Goal: Information Seeking & Learning: Learn about a topic

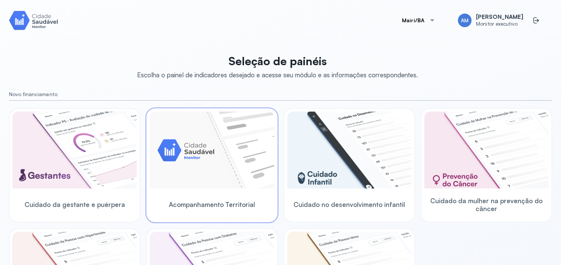
click at [245, 172] on img at bounding box center [212, 150] width 124 height 77
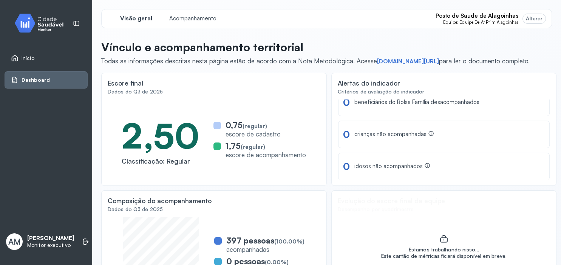
click at [532, 17] on div "Alterar" at bounding box center [534, 18] width 17 height 6
click at [492, 20] on span "Equipe: Equipe De At Prim Alagoinhas" at bounding box center [480, 22] width 75 height 5
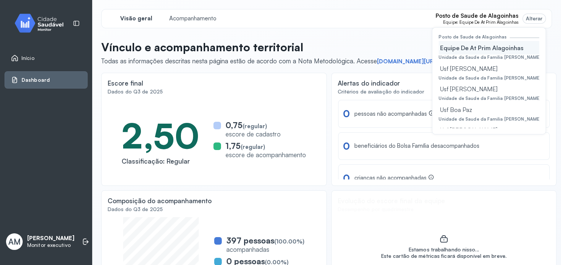
click at [32, 57] on span "Início" at bounding box center [28, 58] width 13 height 6
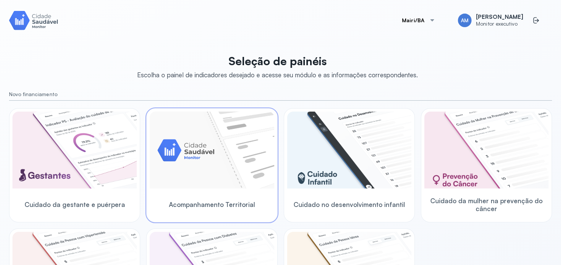
click at [227, 166] on img at bounding box center [212, 150] width 124 height 77
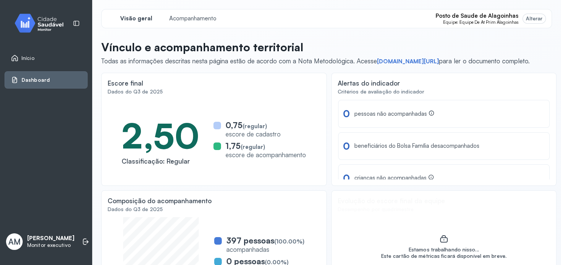
click at [507, 18] on span "Posto de Saude de Alagoinhas" at bounding box center [476, 15] width 83 height 7
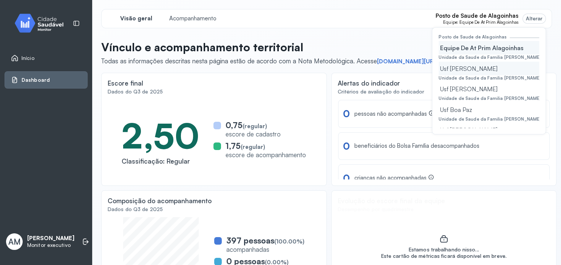
click at [493, 68] on div "Usf Maria Marlene S Dos Santos" at bounding box center [488, 69] width 100 height 14
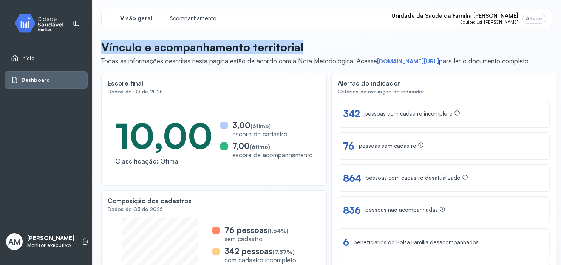
drag, startPoint x: 299, startPoint y: 46, endPoint x: 99, endPoint y: 48, distance: 200.1
click at [99, 48] on div "Visão geral Acompanhamento Unidade da Saude da Familia Maria Marlene Soares dos…" at bounding box center [326, 142] width 469 height 284
copy p "Vínculo e acompanhamento territorial"
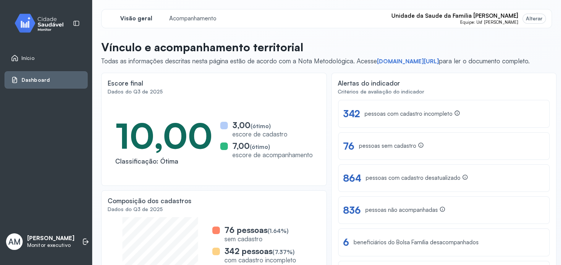
click at [265, 79] on div "Escore final" at bounding box center [214, 83] width 213 height 9
click at [511, 19] on span "Unidade da Saude da Familia Maria Marlene Soares dos Santos" at bounding box center [454, 15] width 127 height 7
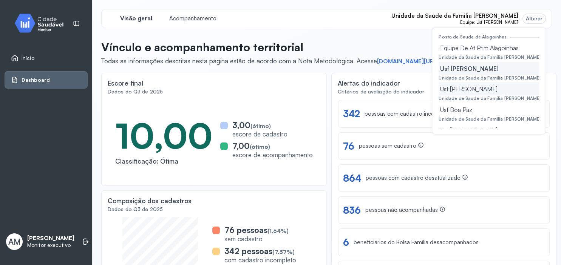
click at [473, 87] on div "Usf Dilton Oliveira Santos" at bounding box center [488, 89] width 100 height 14
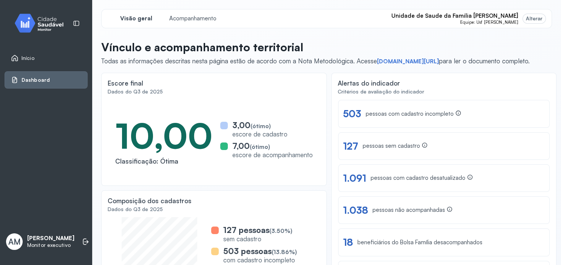
click at [501, 19] on span "Unidade de Saude da Familia Dilton Oliveira Santos" at bounding box center [454, 15] width 127 height 7
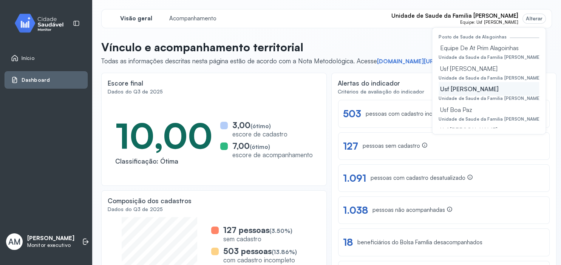
scroll to position [45, 0]
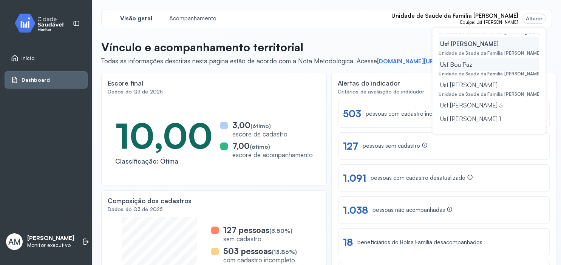
click at [454, 65] on div "Usf Boa Paz" at bounding box center [488, 64] width 100 height 14
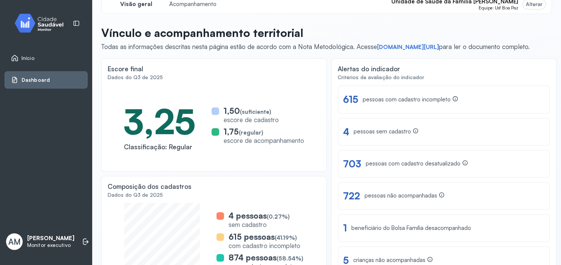
scroll to position [0, 0]
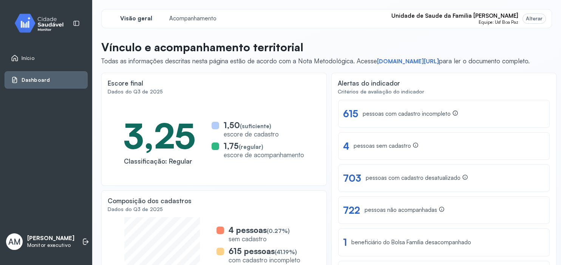
click at [489, 21] on span "Equipe: Usf Boa Paz" at bounding box center [498, 22] width 40 height 5
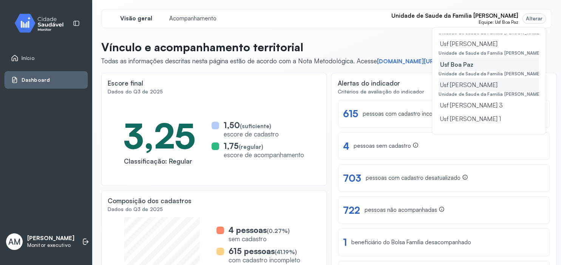
click at [484, 88] on div "Usf Gerolino Jose De Oliveira" at bounding box center [488, 85] width 100 height 14
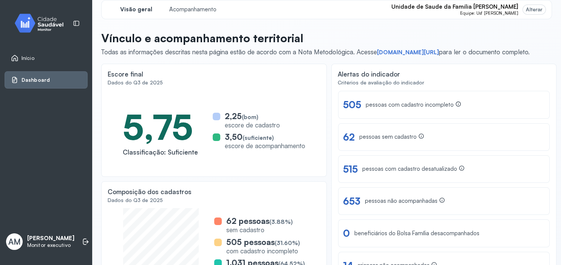
scroll to position [0, 0]
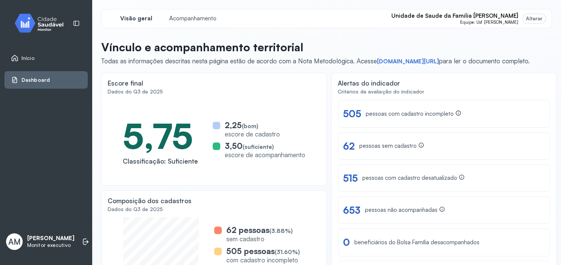
click at [492, 18] on span "Unidade de Saude da Familia Gerolino Jose de Oliveira" at bounding box center [454, 15] width 127 height 7
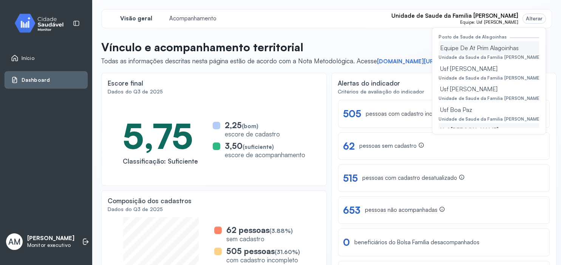
click at [459, 54] on div "Equipe De At Prim Alagoinhas" at bounding box center [488, 48] width 100 height 14
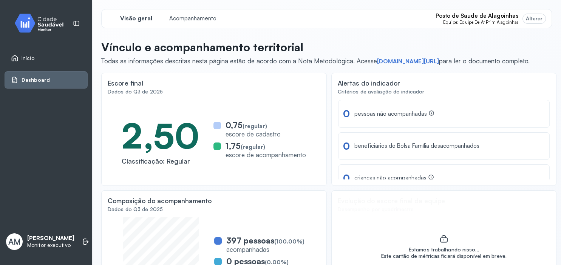
click at [507, 17] on span "Posto de Saude de Alagoinhas" at bounding box center [476, 15] width 83 height 7
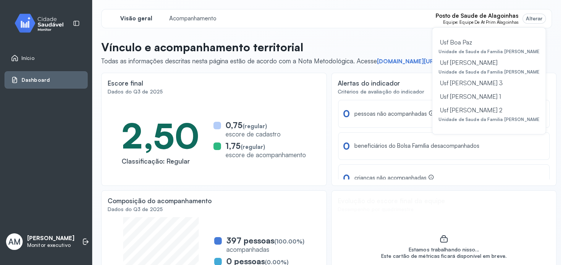
scroll to position [77, 0]
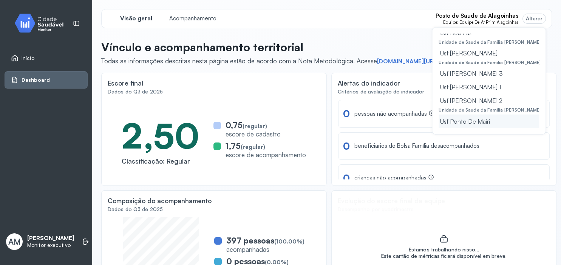
click at [463, 122] on div "Usf Ponto De Mairi" at bounding box center [488, 121] width 100 height 14
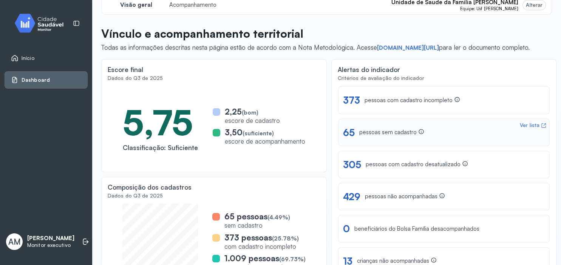
scroll to position [0, 0]
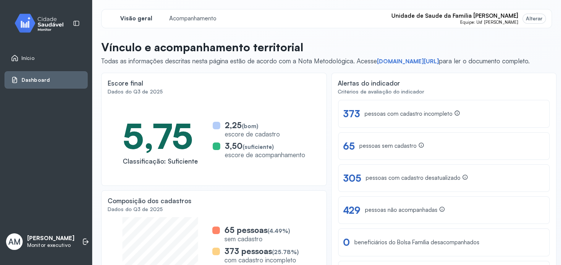
click at [504, 17] on span "Unidade de Saude da Familia Mourival Ferreira Lima" at bounding box center [454, 15] width 127 height 7
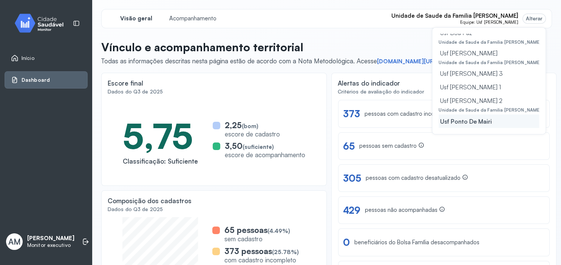
scroll to position [77, 0]
click at [493, 88] on div "Usf Jonathas Laurentino 1" at bounding box center [488, 87] width 100 height 14
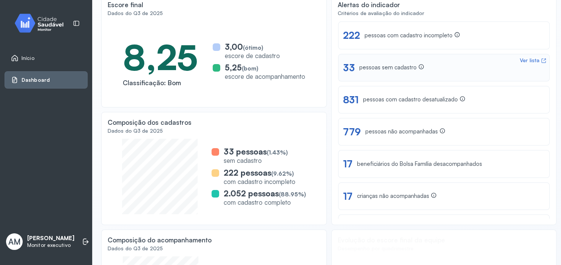
scroll to position [0, 0]
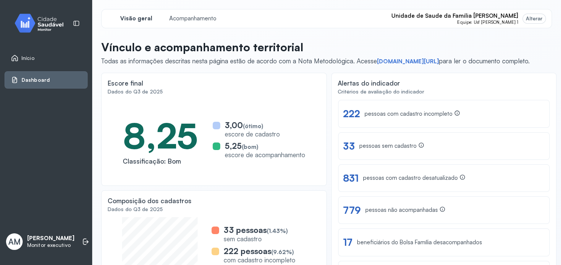
click at [498, 22] on span "Equipe: Usf Jonathas Laurentino 1" at bounding box center [487, 22] width 61 height 5
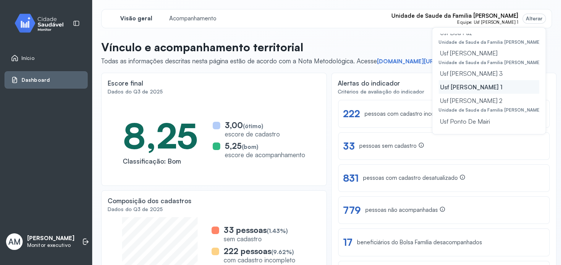
scroll to position [77, 0]
click at [503, 100] on div "Usf Jonathas Laurentino 2" at bounding box center [488, 101] width 100 height 14
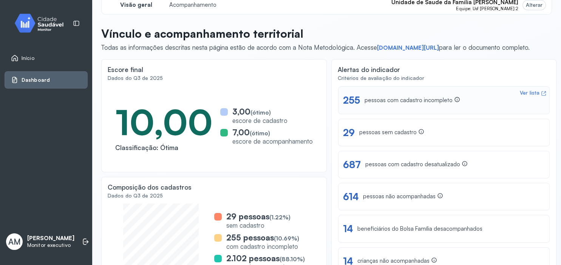
scroll to position [0, 0]
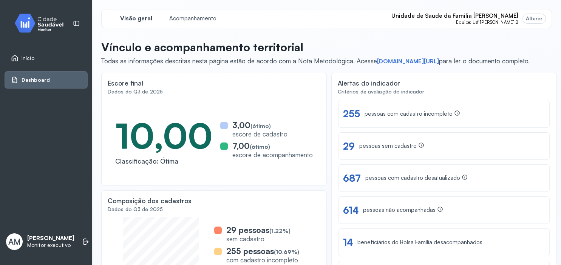
click at [493, 22] on span "Equipe: Usf Jonathas Laurentino 2" at bounding box center [487, 22] width 62 height 5
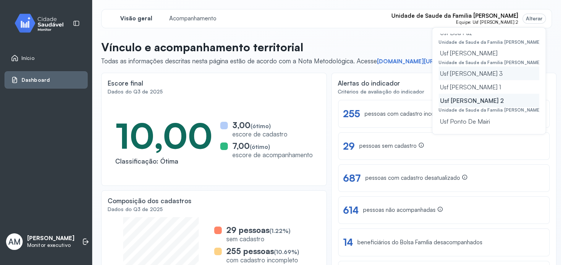
click at [492, 74] on div "Usf Jonatas Laurentino 3" at bounding box center [488, 74] width 100 height 14
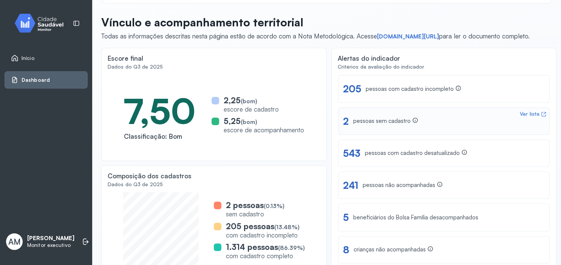
scroll to position [0, 0]
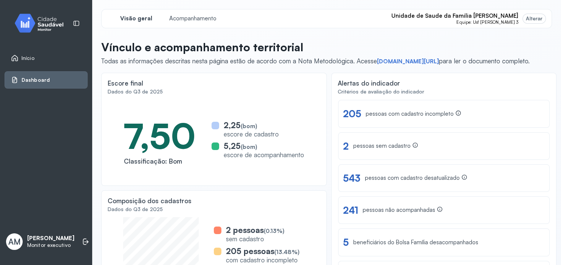
click at [502, 22] on span "Equipe: Usf Jonatas Laurentino 3" at bounding box center [487, 22] width 62 height 5
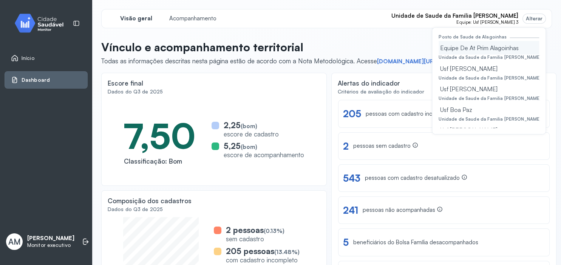
click at [481, 51] on div "Equipe De At Prim Alagoinhas" at bounding box center [488, 48] width 100 height 14
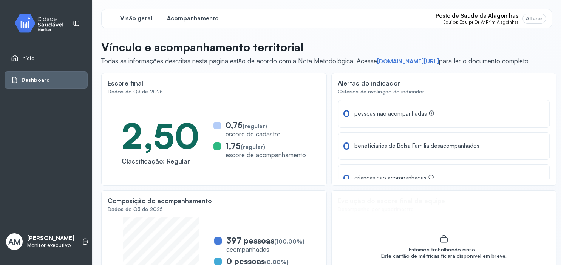
click at [173, 21] on span "Acompanhamento" at bounding box center [193, 18] width 52 height 7
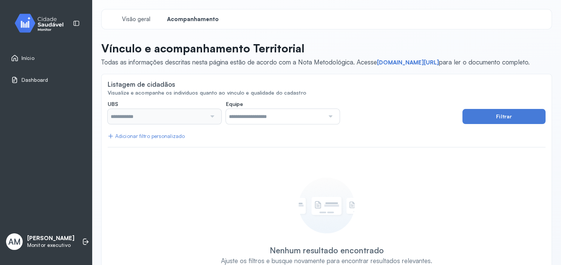
click at [210, 120] on div at bounding box center [211, 116] width 11 height 15
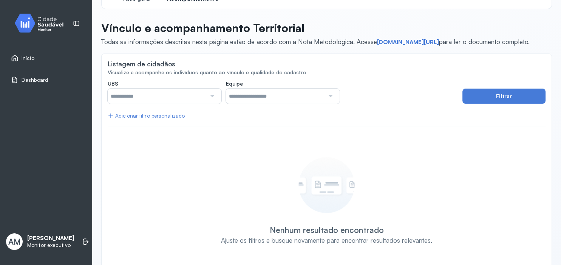
scroll to position [33, 0]
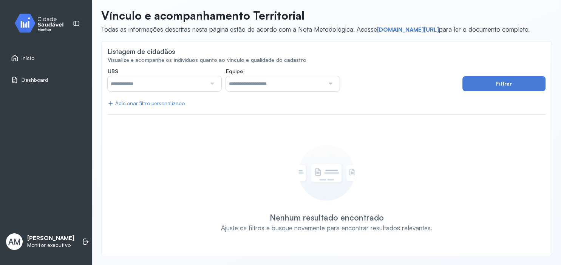
click at [212, 84] on div at bounding box center [211, 83] width 11 height 15
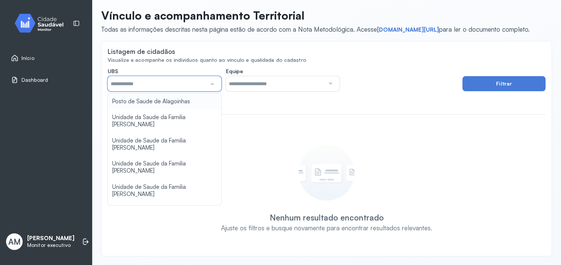
type input "*****"
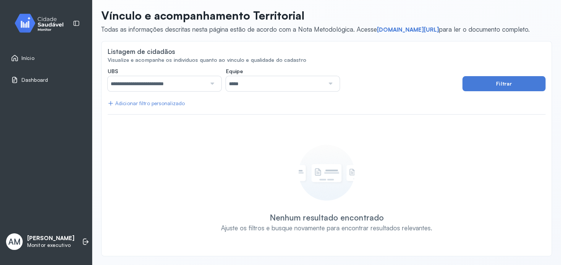
click at [160, 103] on div "**********" at bounding box center [327, 159] width 438 height 182
click at [328, 82] on div at bounding box center [329, 83] width 11 height 15
click at [268, 117] on div "**********" at bounding box center [327, 159] width 438 height 182
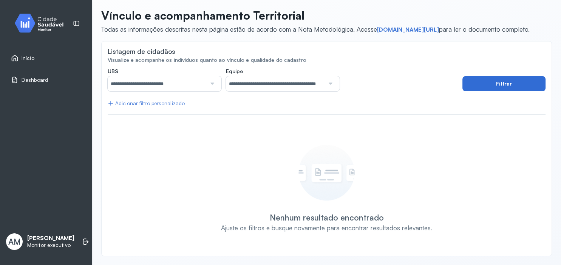
click at [498, 82] on button "Filtrar" at bounding box center [503, 83] width 83 height 15
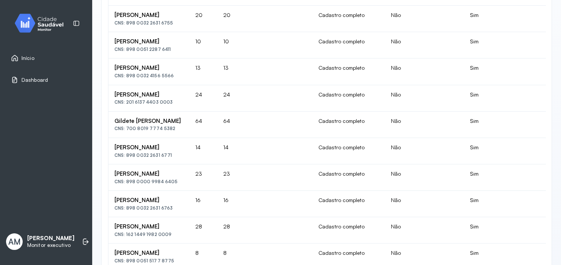
scroll to position [500, 0]
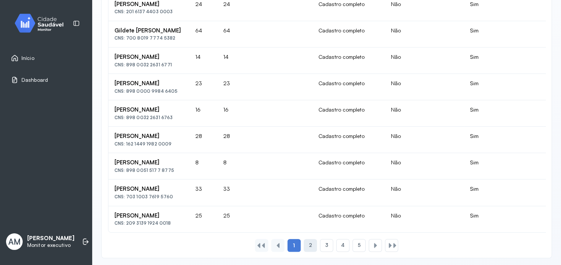
click at [315, 241] on div "2" at bounding box center [310, 245] width 13 height 13
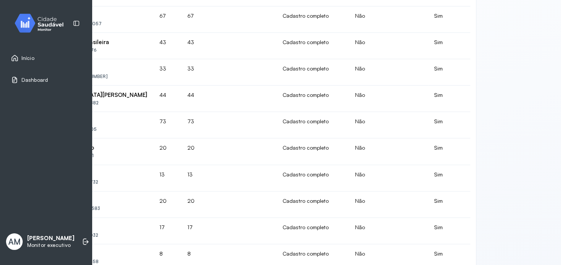
scroll to position [500, 76]
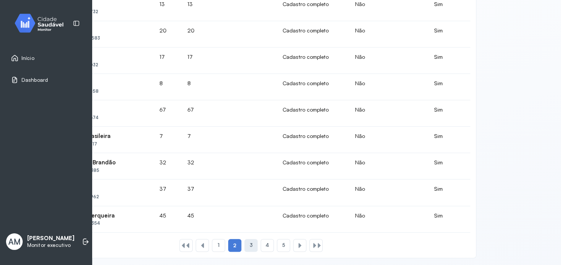
click at [252, 244] on div "3" at bounding box center [250, 245] width 13 height 13
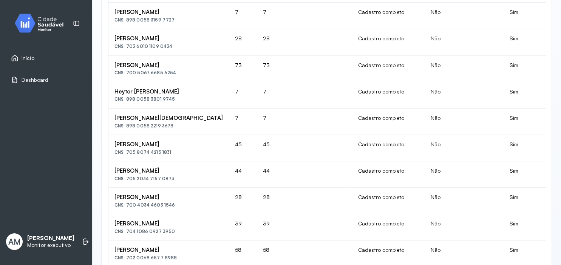
scroll to position [500, 0]
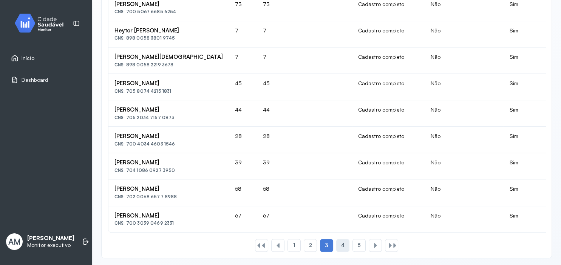
click at [341, 244] on div "4" at bounding box center [342, 245] width 13 height 13
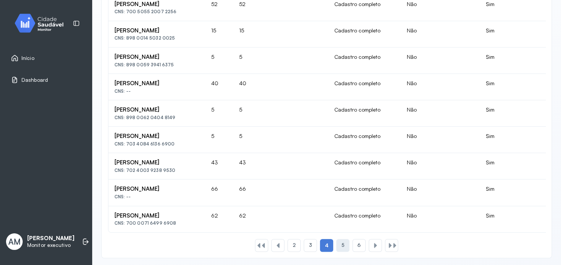
click at [345, 243] on div "5" at bounding box center [342, 245] width 13 height 13
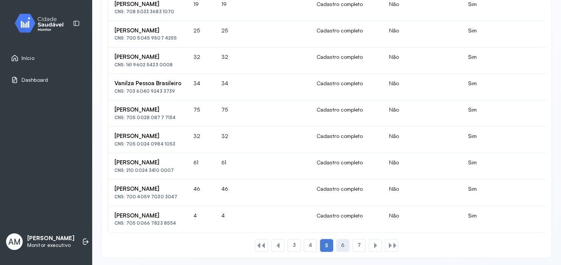
click at [339, 244] on div "6" at bounding box center [342, 245] width 13 height 13
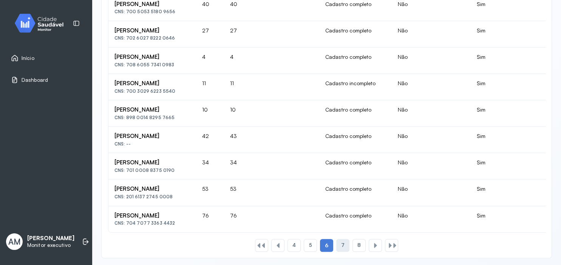
click at [347, 245] on div "7" at bounding box center [342, 245] width 13 height 13
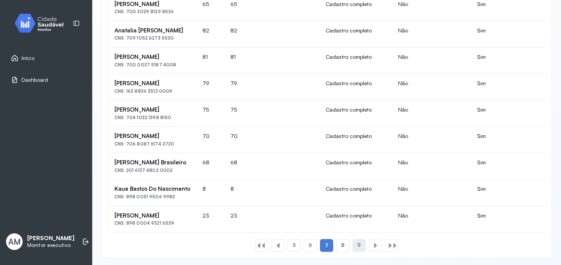
click at [361, 241] on div "9" at bounding box center [358, 245] width 13 height 13
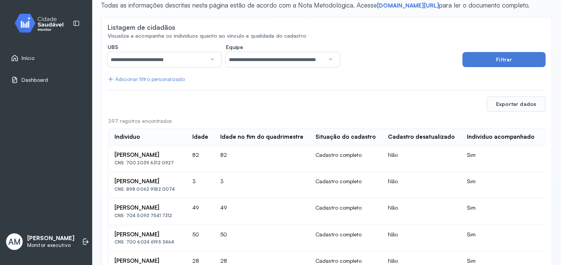
scroll to position [0, 0]
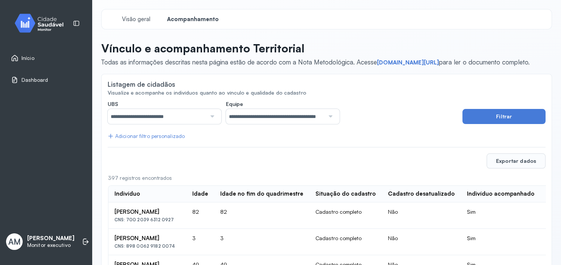
click at [27, 58] on span "Início" at bounding box center [28, 58] width 13 height 6
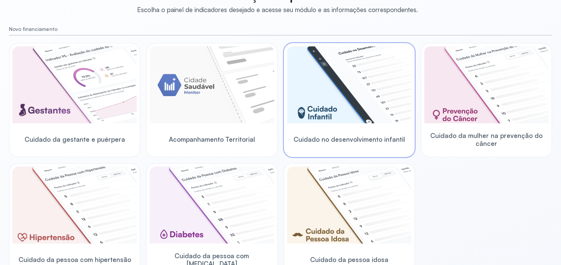
scroll to position [91, 0]
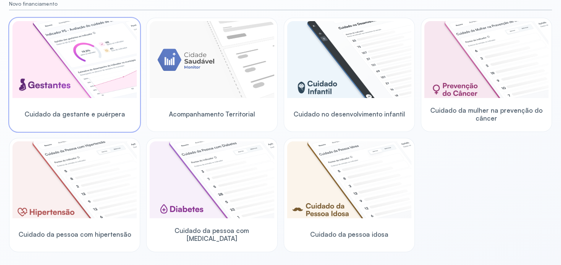
click at [109, 70] on img at bounding box center [74, 59] width 124 height 77
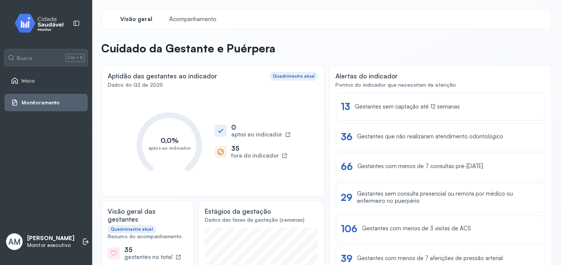
click at [139, 20] on span "Visão geral" at bounding box center [136, 19] width 32 height 7
click at [29, 82] on span "Início" at bounding box center [28, 81] width 13 height 6
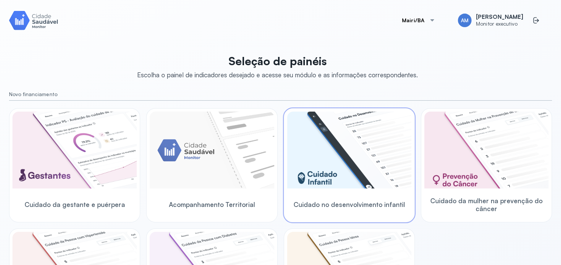
click at [367, 164] on img at bounding box center [349, 150] width 124 height 77
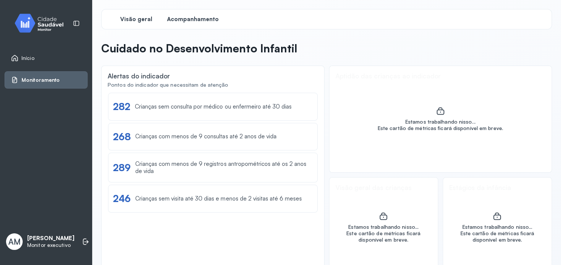
click at [206, 21] on span "Acompanhamento" at bounding box center [193, 19] width 52 height 7
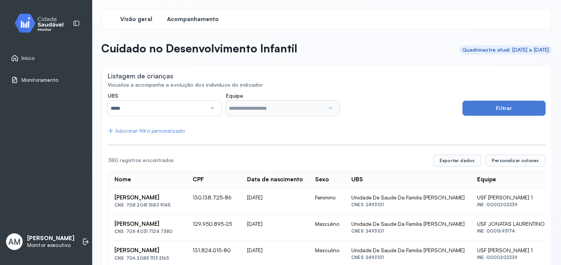
click at [133, 23] on div "Visão geral" at bounding box center [136, 19] width 57 height 14
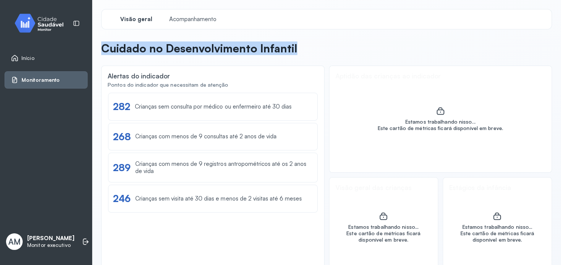
drag, startPoint x: 101, startPoint y: 48, endPoint x: 297, endPoint y: 52, distance: 195.6
click at [297, 52] on header "Cuidado no Desenvolvimento Infantil" at bounding box center [326, 50] width 450 height 17
copy p "Cuidado no Desenvolvimento Infantil"
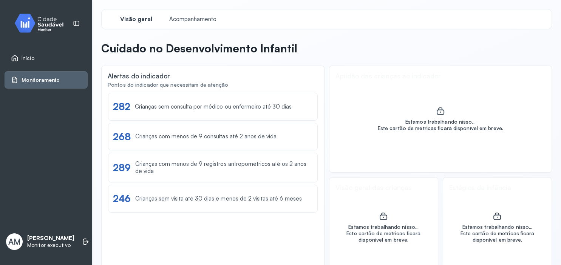
click at [25, 54] on div "Início" at bounding box center [46, 57] width 83 height 17
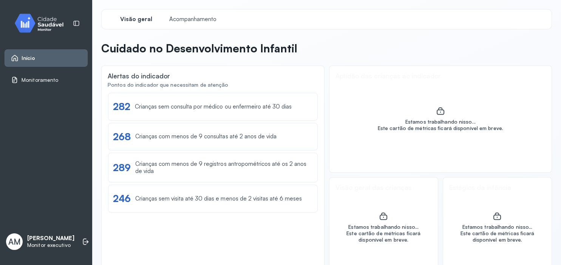
click at [29, 56] on span "Início" at bounding box center [29, 58] width 14 height 6
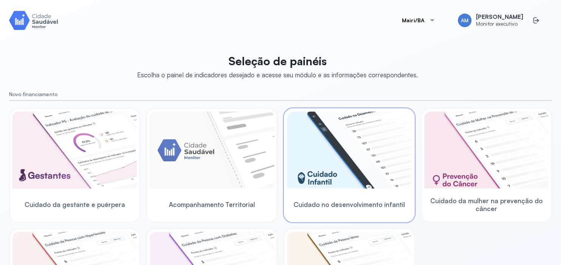
click at [346, 174] on img at bounding box center [349, 150] width 124 height 77
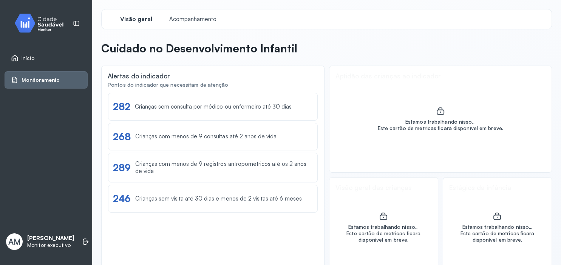
click at [24, 58] on span "Início" at bounding box center [28, 58] width 13 height 6
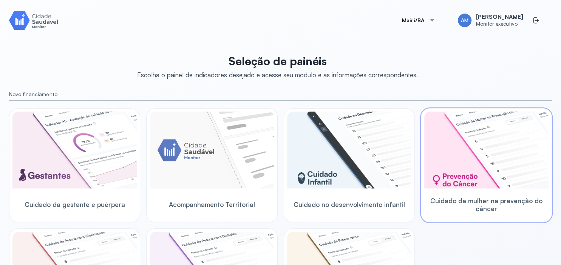
click at [458, 143] on img at bounding box center [486, 150] width 124 height 77
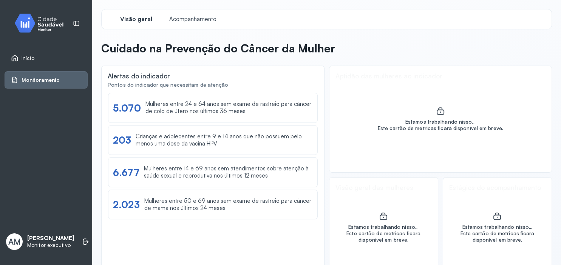
click at [25, 57] on span "Início" at bounding box center [28, 58] width 13 height 6
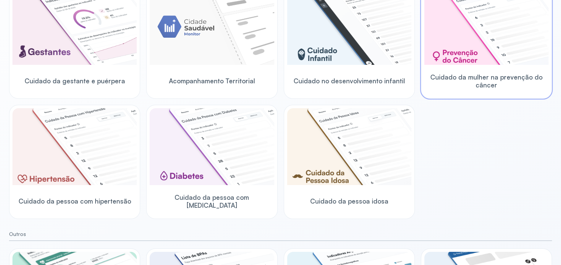
scroll to position [181, 0]
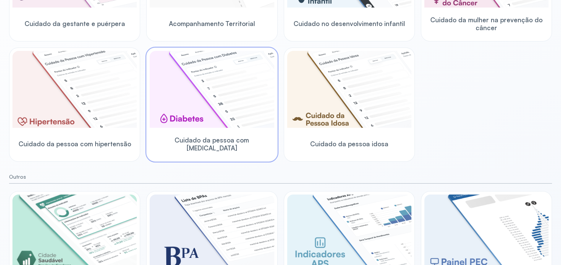
click at [180, 94] on img at bounding box center [212, 89] width 124 height 77
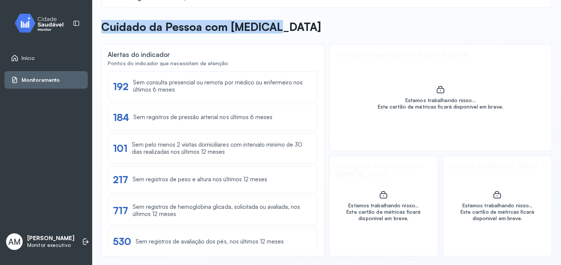
drag, startPoint x: 101, startPoint y: 26, endPoint x: 281, endPoint y: 28, distance: 179.4
click at [279, 28] on header "Cuidado da Pessoa com Diabetes" at bounding box center [326, 28] width 450 height 17
copy p "Cuidado da Pessoa com Diabetes"
click at [29, 56] on span "Início" at bounding box center [28, 58] width 13 height 6
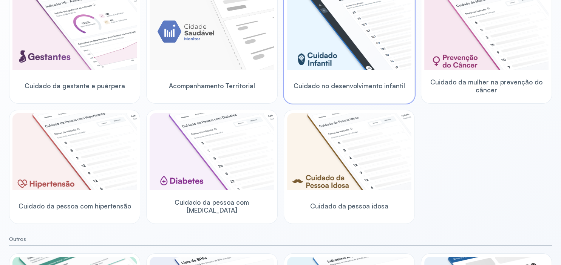
scroll to position [199, 0]
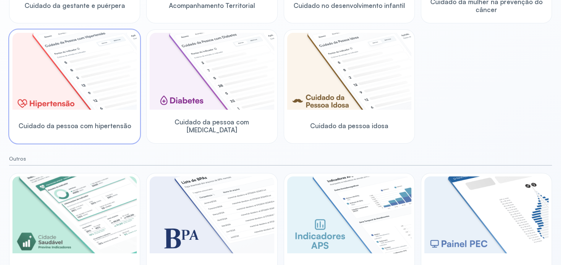
click at [95, 82] on img at bounding box center [74, 71] width 124 height 77
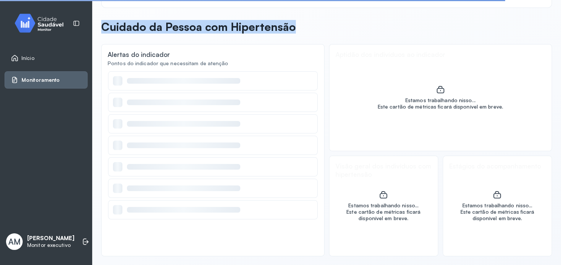
drag, startPoint x: 102, startPoint y: 26, endPoint x: 294, endPoint y: 32, distance: 192.3
click at [294, 32] on header "Cuidado da Pessoa com Hipertensão" at bounding box center [326, 28] width 450 height 17
copy p "Cuidado da Pessoa com Hipertensão"
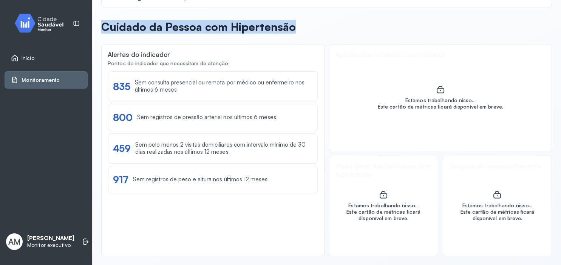
click at [28, 57] on span "Início" at bounding box center [28, 58] width 13 height 6
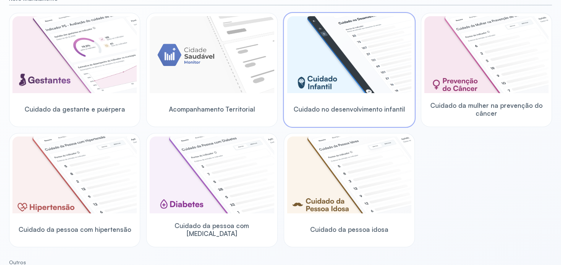
scroll to position [154, 0]
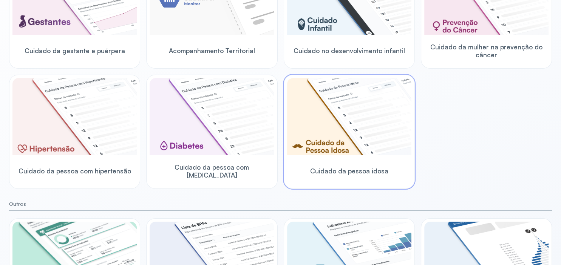
click at [368, 128] on img at bounding box center [349, 116] width 124 height 77
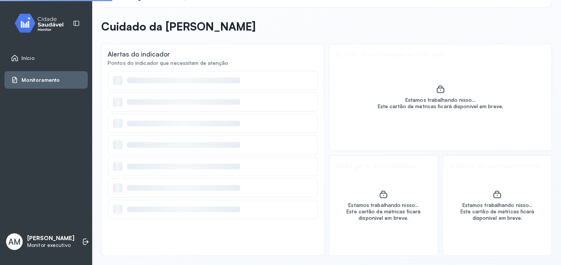
scroll to position [22, 0]
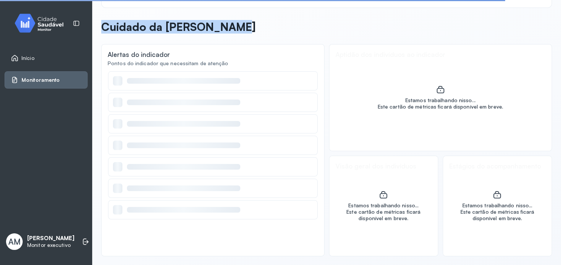
drag, startPoint x: 102, startPoint y: 28, endPoint x: 239, endPoint y: 32, distance: 137.9
click at [239, 32] on header "Cuidado da Pessoa Idosa" at bounding box center [326, 28] width 450 height 17
copy p "Cuidado da Pessoa Idosa"
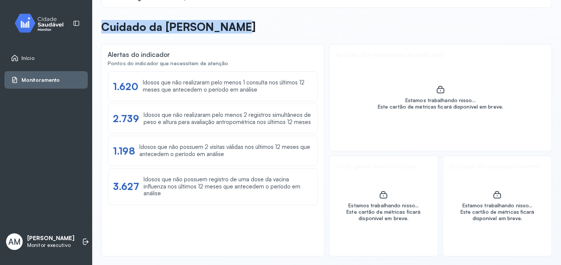
click at [30, 56] on span "Início" at bounding box center [28, 58] width 13 height 6
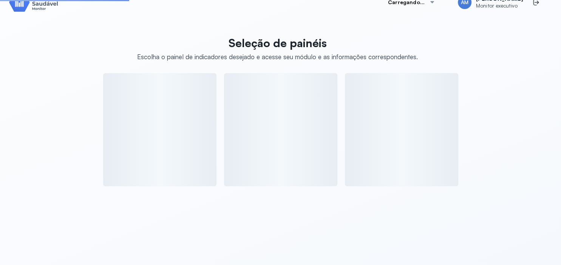
scroll to position [18, 0]
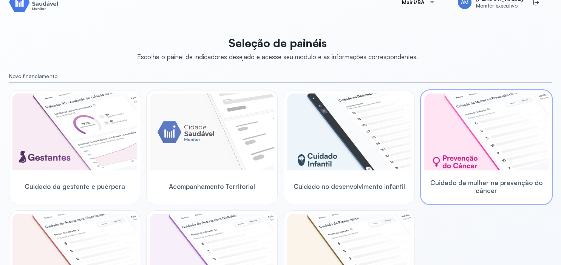
click at [485, 120] on img at bounding box center [486, 132] width 124 height 77
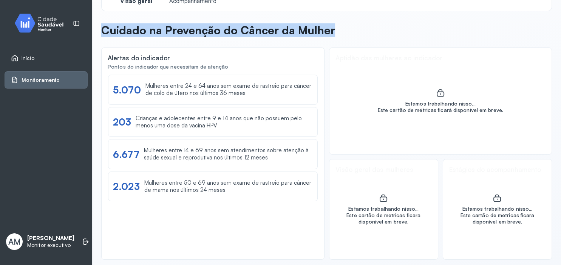
drag, startPoint x: 105, startPoint y: 31, endPoint x: 346, endPoint y: 32, distance: 241.3
click at [346, 32] on header "Cuidado na Prevenção do Câncer da Mulher" at bounding box center [326, 31] width 450 height 17
copy p "Cuidado na Prevenção do Câncer da Mulher"
click at [23, 58] on span "Início" at bounding box center [28, 58] width 13 height 6
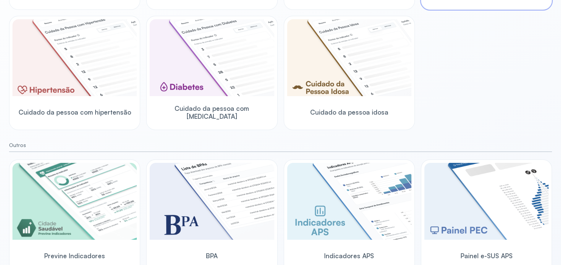
scroll to position [222, 0]
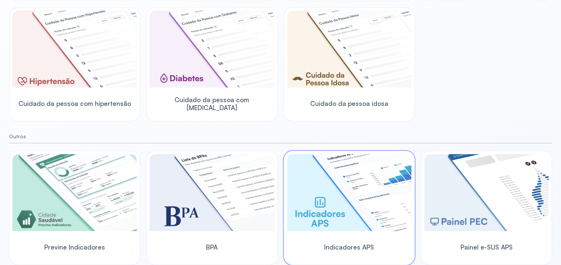
click at [370, 185] on img at bounding box center [349, 192] width 124 height 77
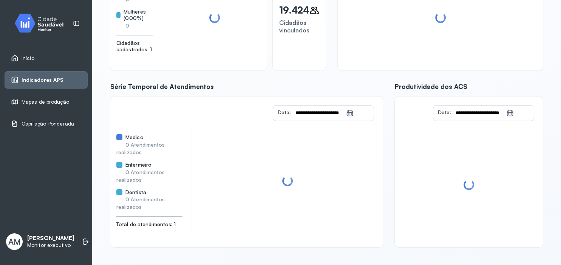
scroll to position [109, 0]
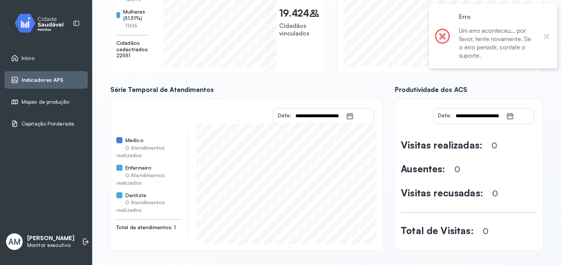
click at [541, 39] on div "× Erro Um erro aconteceu... por favor, tente novamente. Se o erro persistir, co…" at bounding box center [493, 36] width 128 height 65
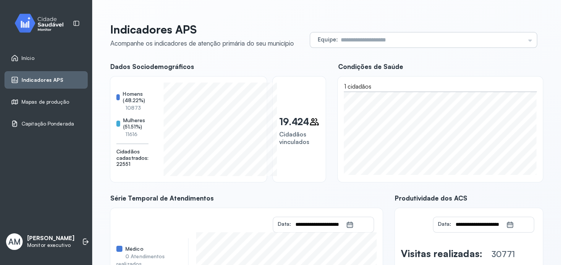
click at [529, 39] on div "Equipe Todas as equipes USF [PERSON_NAME] 2 USF [PERSON_NAME] 1 USF [PERSON_NAM…" at bounding box center [423, 39] width 227 height 15
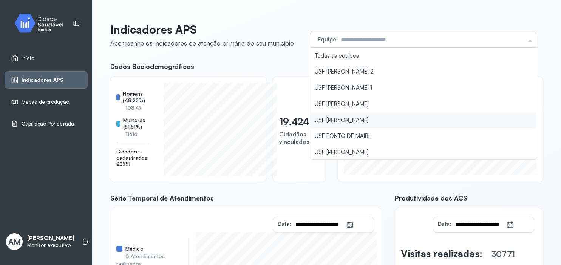
type input "**********"
click at [369, 121] on li "USF [PERSON_NAME]" at bounding box center [423, 121] width 227 height 16
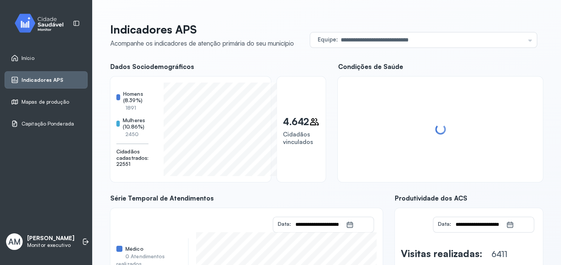
click at [42, 103] on span "Mapas de produção" at bounding box center [46, 102] width 48 height 6
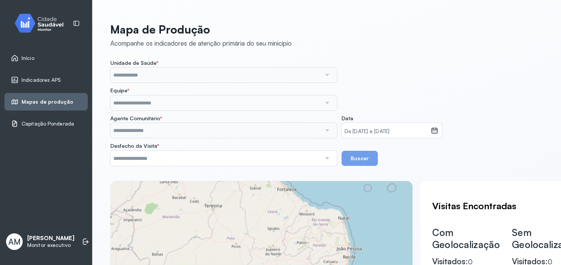
click at [31, 124] on span "Capitação Ponderada" at bounding box center [48, 124] width 52 height 6
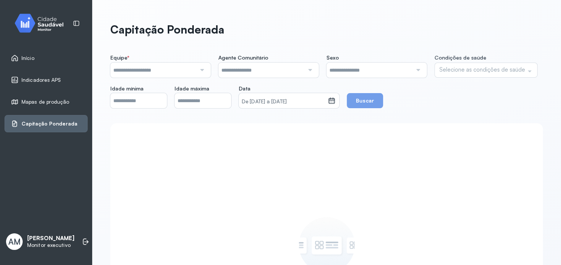
click at [526, 70] on div at bounding box center [529, 72] width 15 height 14
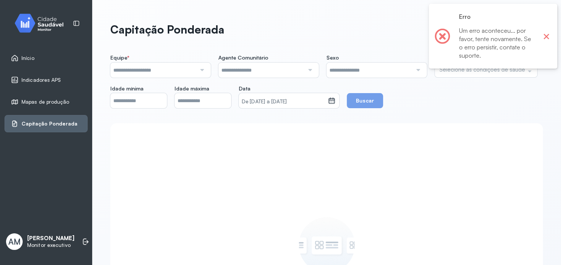
click at [545, 34] on button "×" at bounding box center [546, 36] width 10 height 10
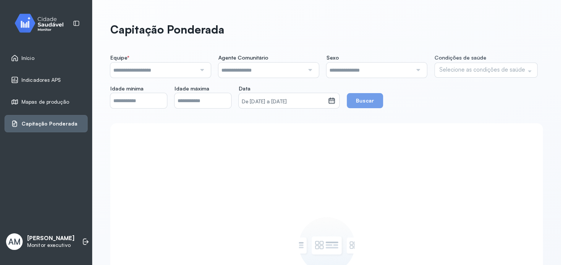
click at [37, 78] on span "Indicadores APS" at bounding box center [42, 80] width 40 height 6
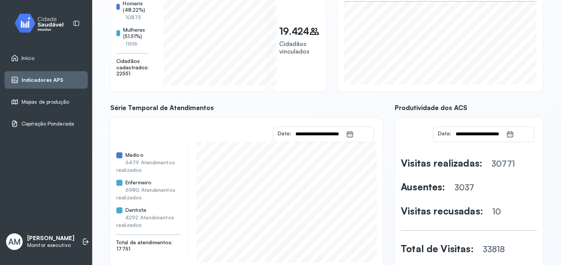
scroll to position [112, 0]
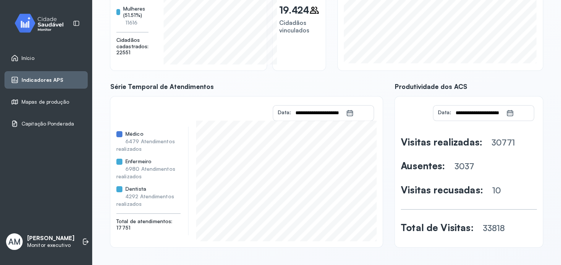
click at [29, 57] on span "Início" at bounding box center [28, 58] width 13 height 6
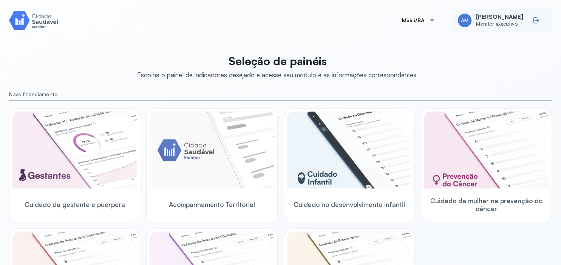
click at [539, 19] on icon at bounding box center [536, 21] width 8 height 8
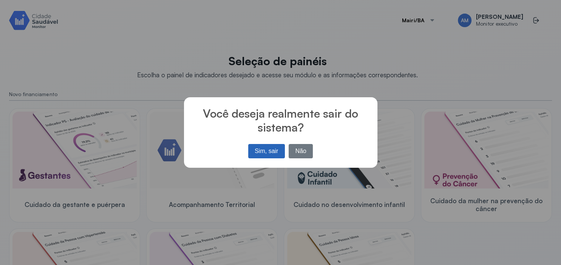
click at [265, 152] on button "Sim, sair" at bounding box center [266, 151] width 37 height 14
